Goal: Task Accomplishment & Management: Use online tool/utility

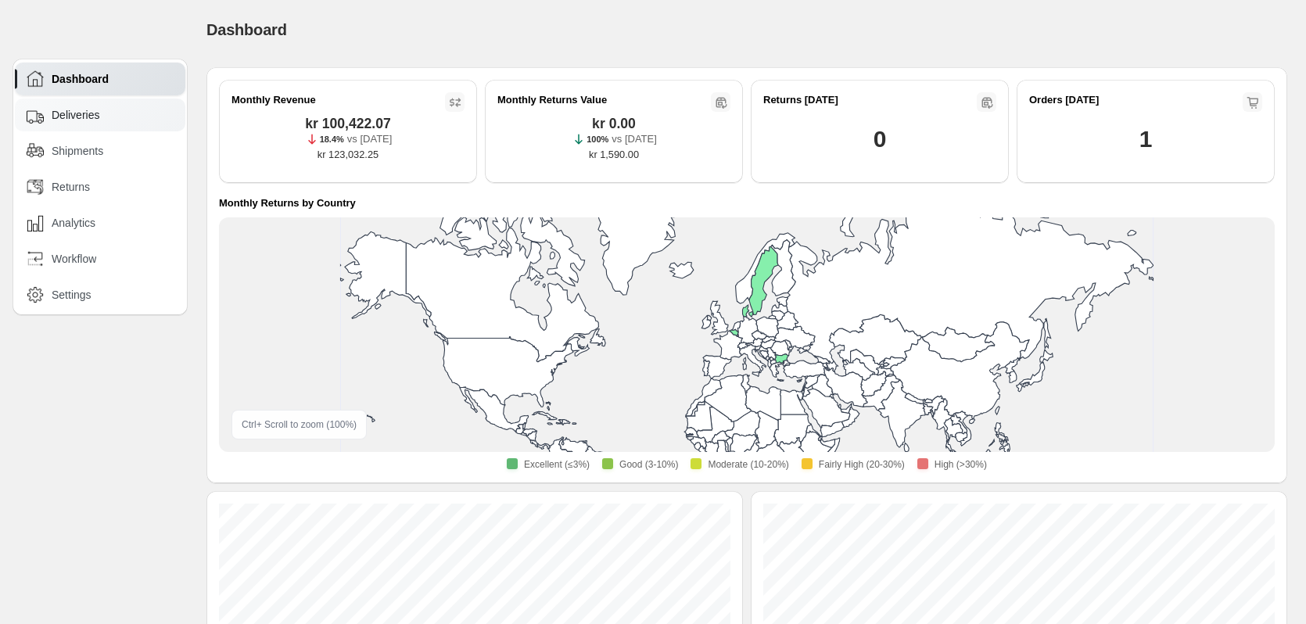
click at [82, 113] on span "Deliveries" at bounding box center [76, 115] width 48 height 16
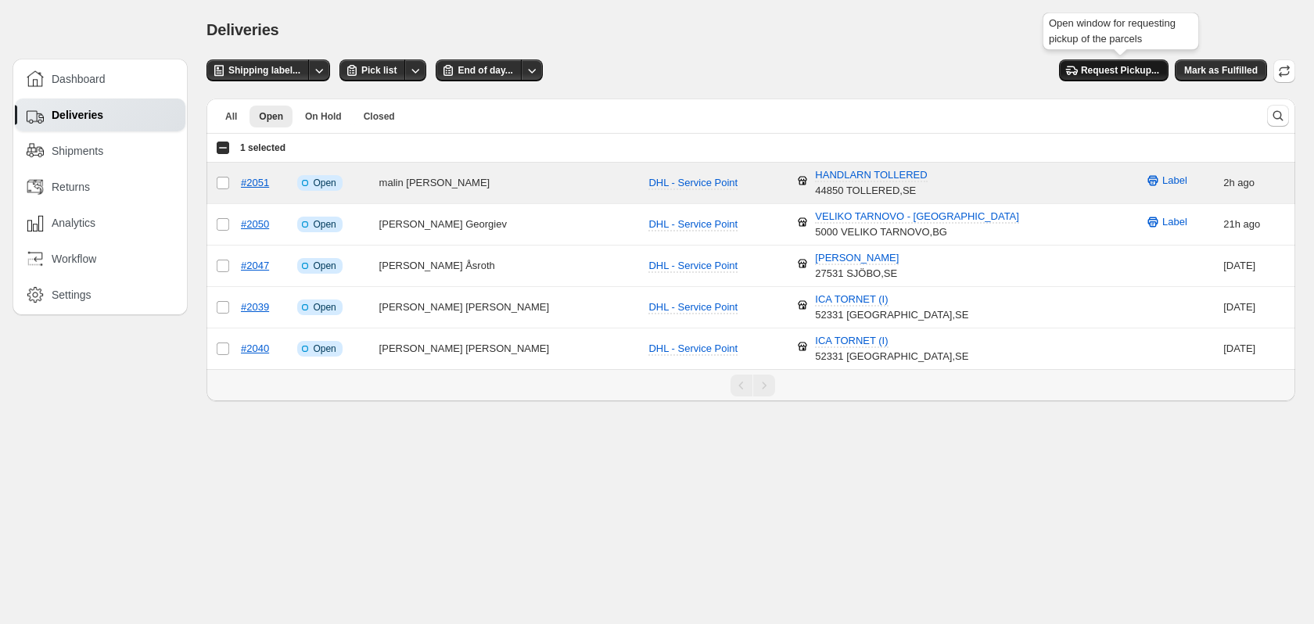
click at [1132, 74] on span "Request Pickup..." at bounding box center [1120, 70] width 78 height 13
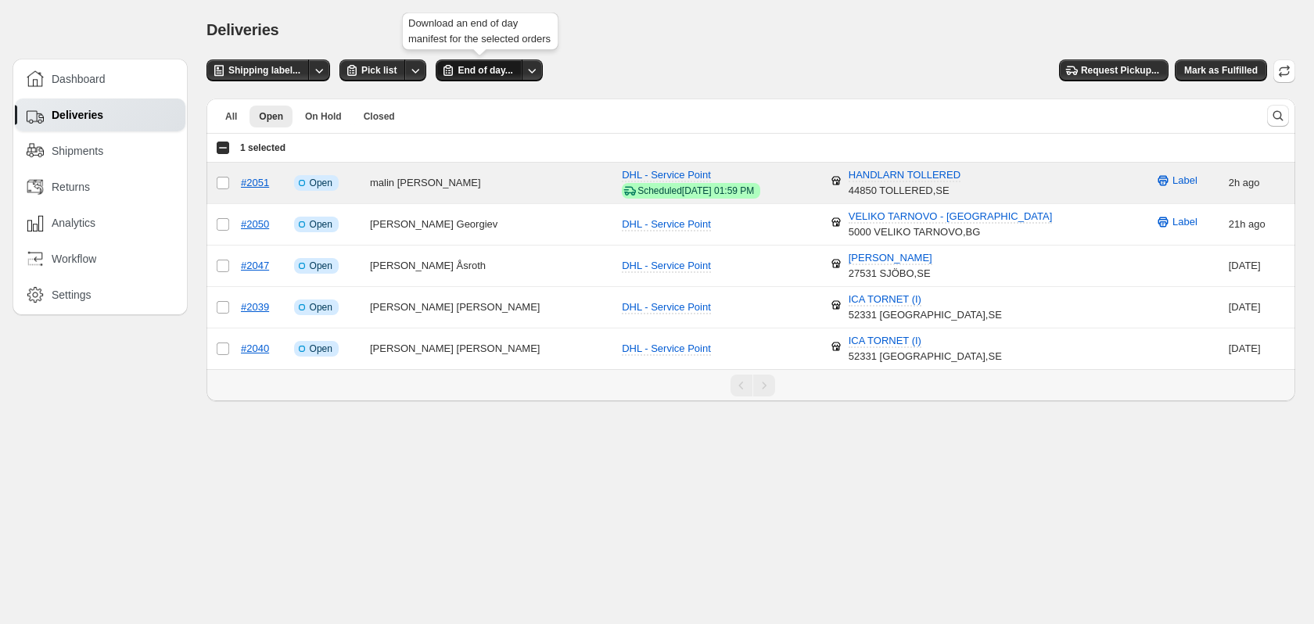
click at [492, 64] on button "End of day..." at bounding box center [479, 70] width 86 height 22
click at [231, 181] on td "Select order" at bounding box center [221, 183] width 30 height 41
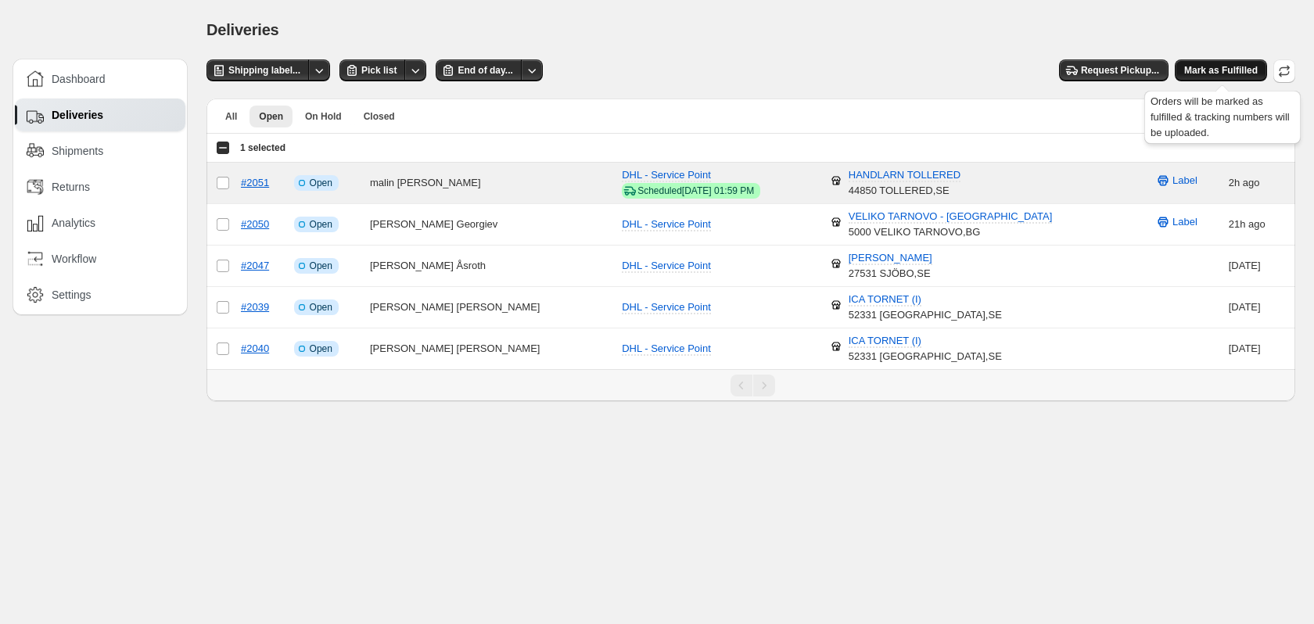
click at [1211, 68] on span "Mark as Fulfilled" at bounding box center [1221, 70] width 74 height 13
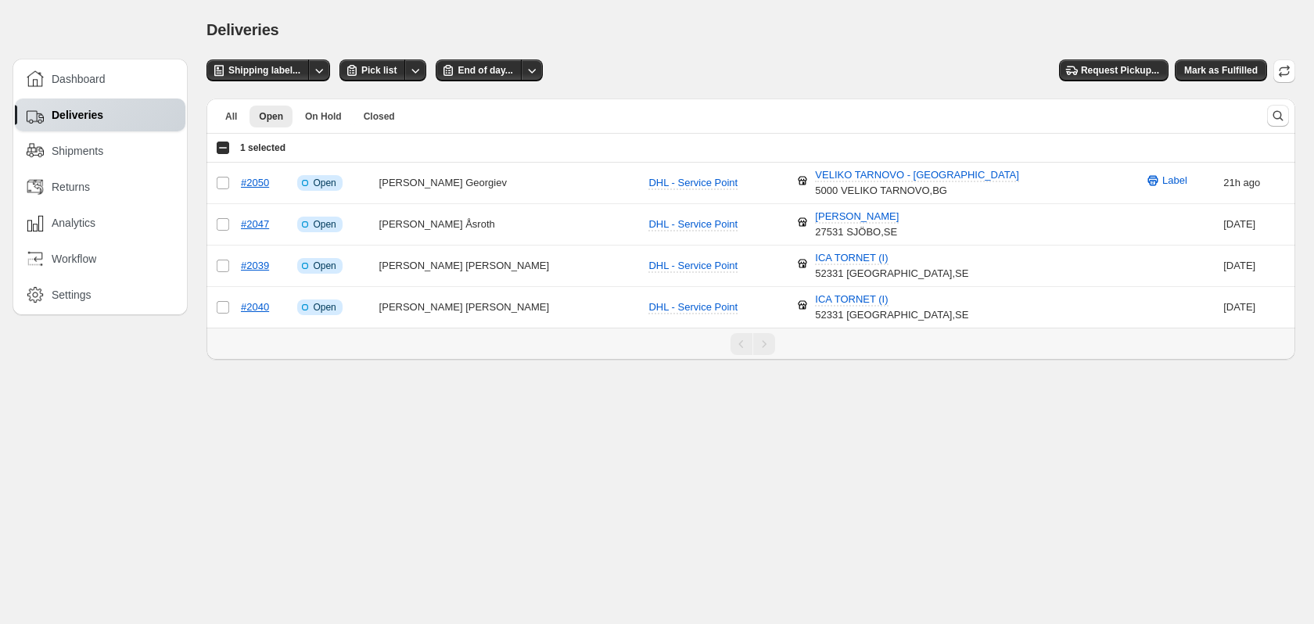
click at [74, 113] on span "Deliveries" at bounding box center [78, 115] width 52 height 16
click at [234, 114] on span "All" at bounding box center [231, 116] width 12 height 13
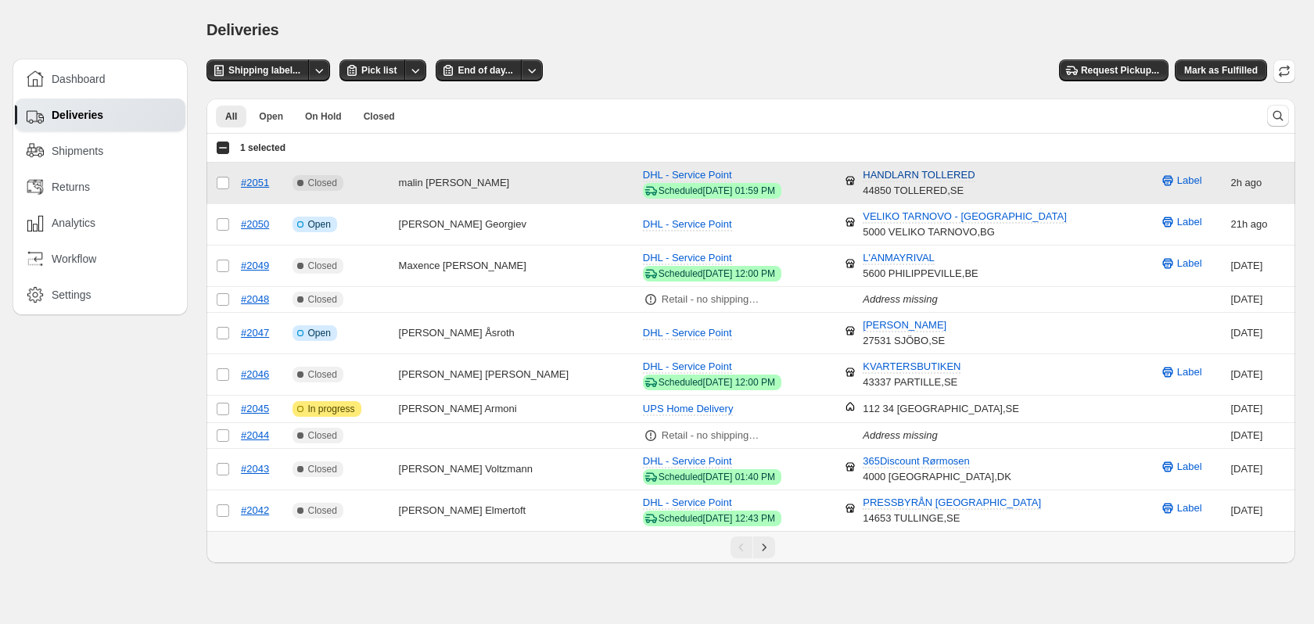
click at [913, 174] on span "HANDLARN TOLLERED" at bounding box center [919, 175] width 112 height 13
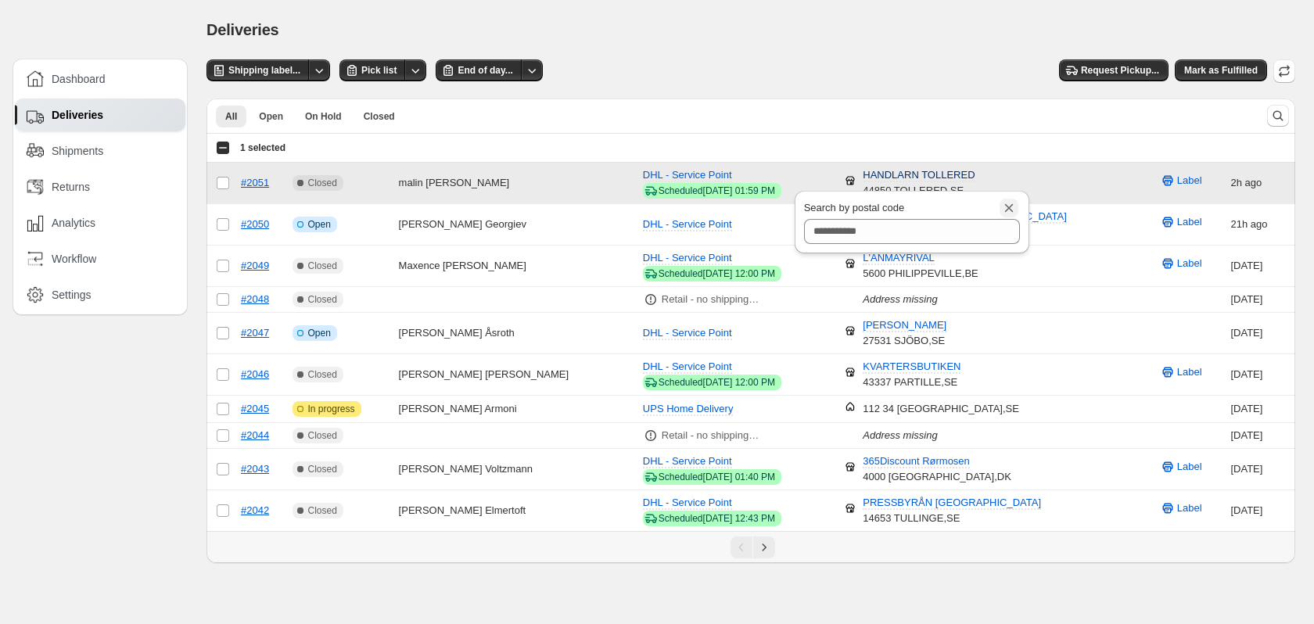
click at [1007, 204] on icon "Close" at bounding box center [1009, 208] width 16 height 16
